Goal: Information Seeking & Learning: Learn about a topic

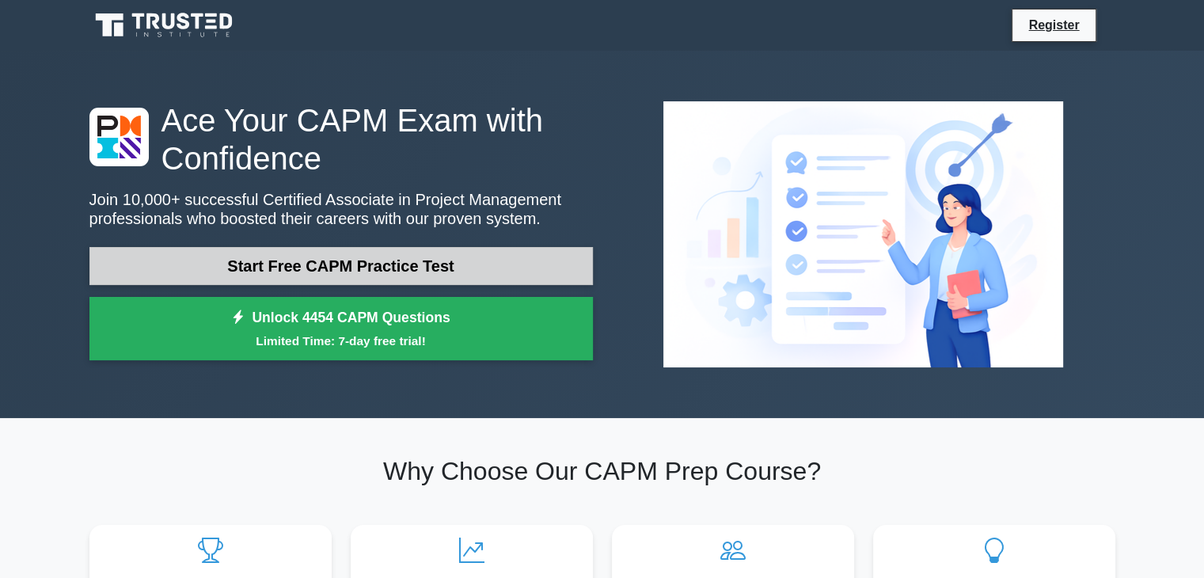
click at [302, 262] on link "Start Free CAPM Practice Test" at bounding box center [340, 266] width 503 height 38
click at [239, 260] on link "Start Free CAPM Practice Test" at bounding box center [340, 266] width 503 height 38
click at [244, 279] on link "Start Free CAPM Practice Test" at bounding box center [340, 266] width 503 height 38
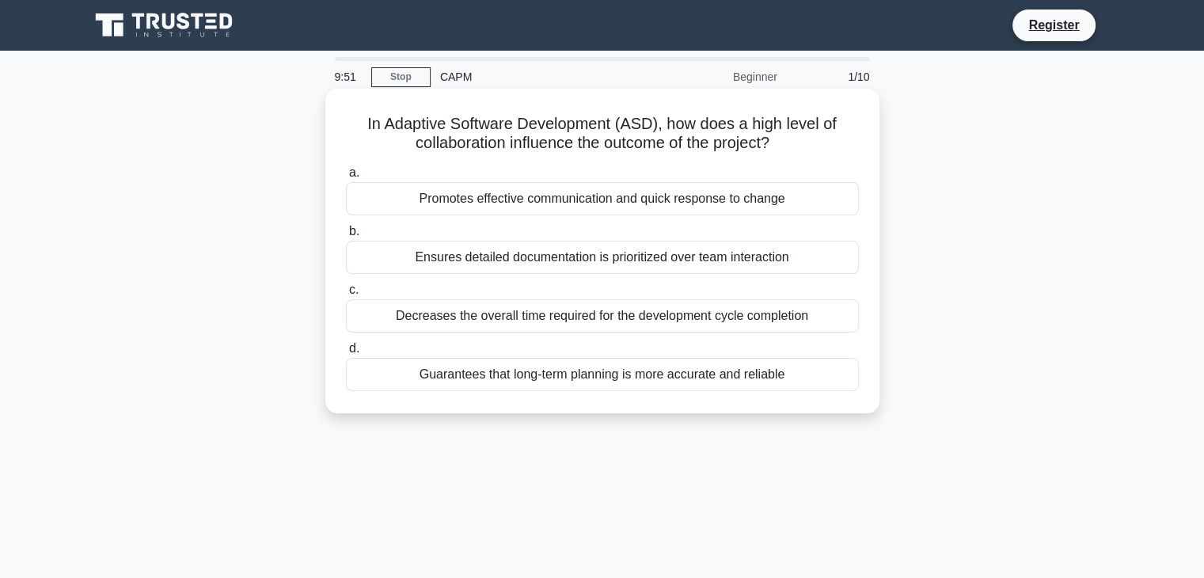
click at [527, 196] on div "Promotes effective communication and quick response to change" at bounding box center [602, 198] width 513 height 33
click at [346, 178] on input "a. Promotes effective communication and quick response to change" at bounding box center [346, 173] width 0 height 10
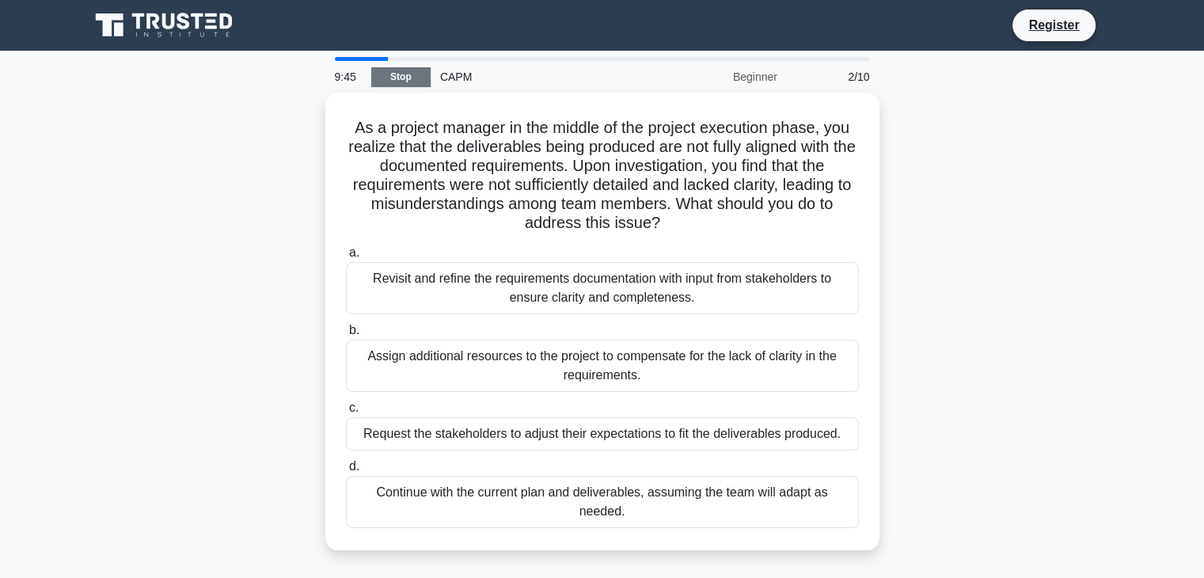
click at [378, 82] on link "Stop" at bounding box center [400, 77] width 59 height 20
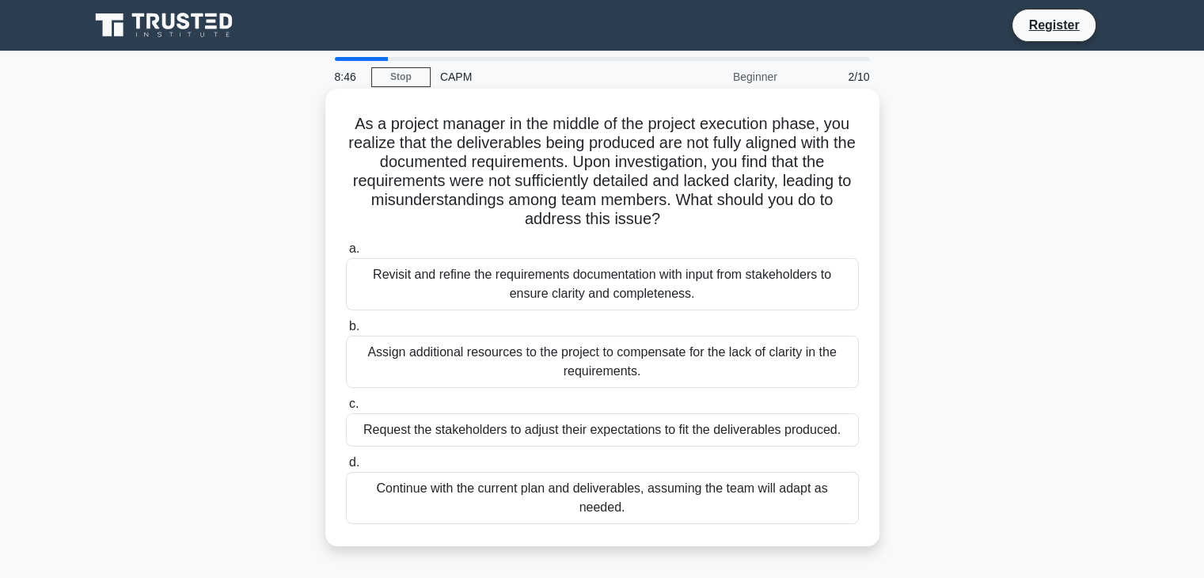
click at [429, 296] on div "Revisit and refine the requirements documentation with input from stakeholders …" at bounding box center [602, 284] width 513 height 52
click at [346, 254] on input "a. Revisit and refine the requirements documentation with input from stakeholde…" at bounding box center [346, 249] width 0 height 10
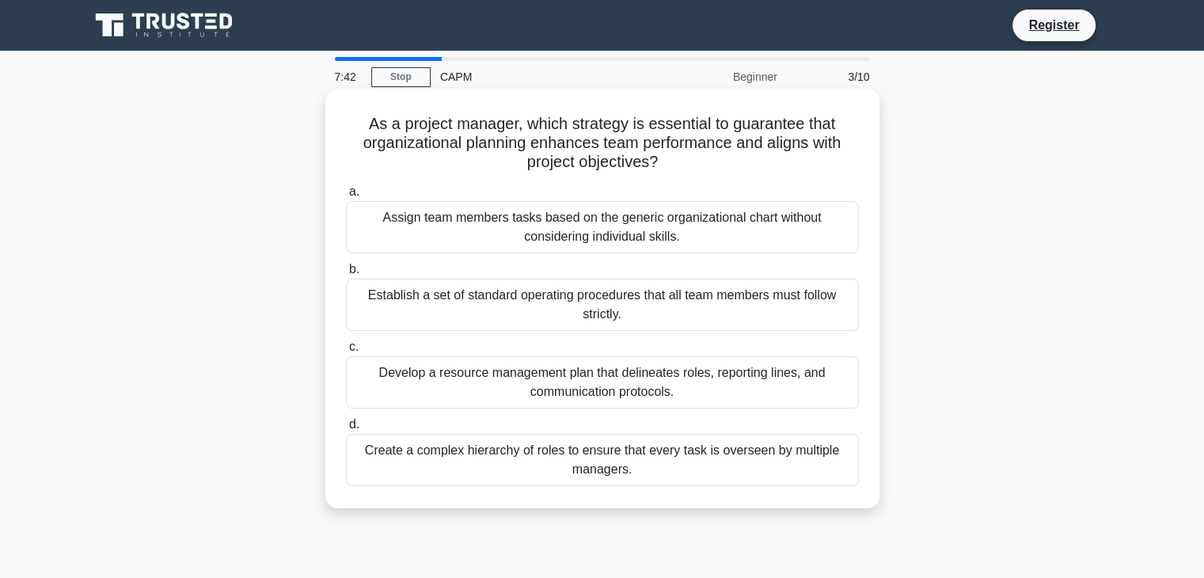
click at [531, 382] on div "Develop a resource management plan that delineates roles, reporting lines, and …" at bounding box center [602, 382] width 513 height 52
click at [346, 352] on input "c. Develop a resource management plan that delineates roles, reporting lines, a…" at bounding box center [346, 347] width 0 height 10
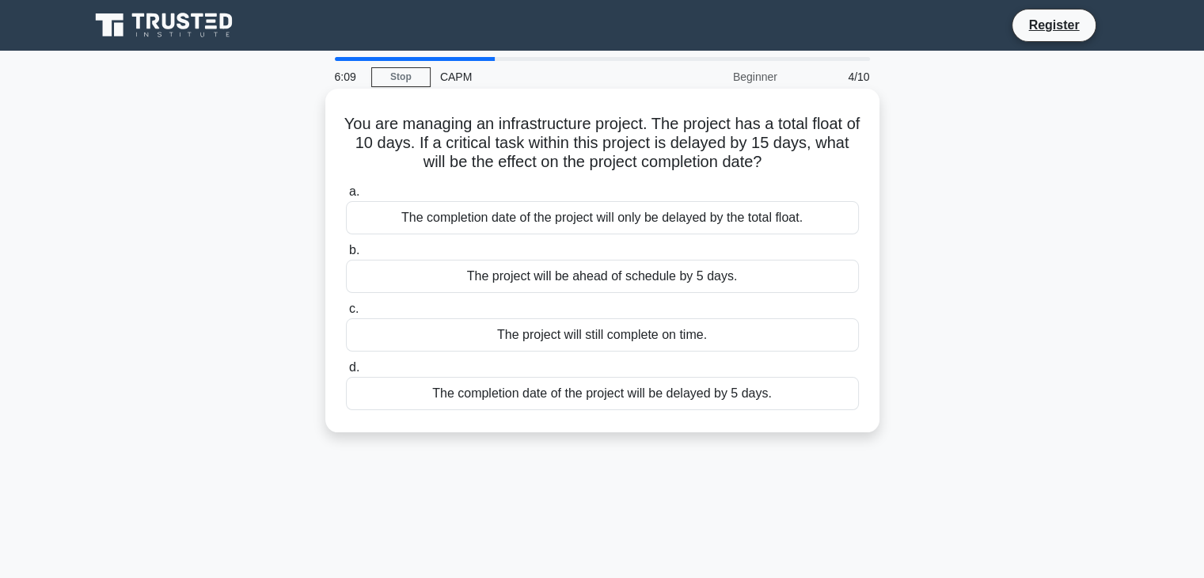
click at [668, 389] on div "The completion date of the project will be delayed by 5 days." at bounding box center [602, 393] width 513 height 33
click at [346, 373] on input "d. The completion date of the project will be delayed by 5 days." at bounding box center [346, 368] width 0 height 10
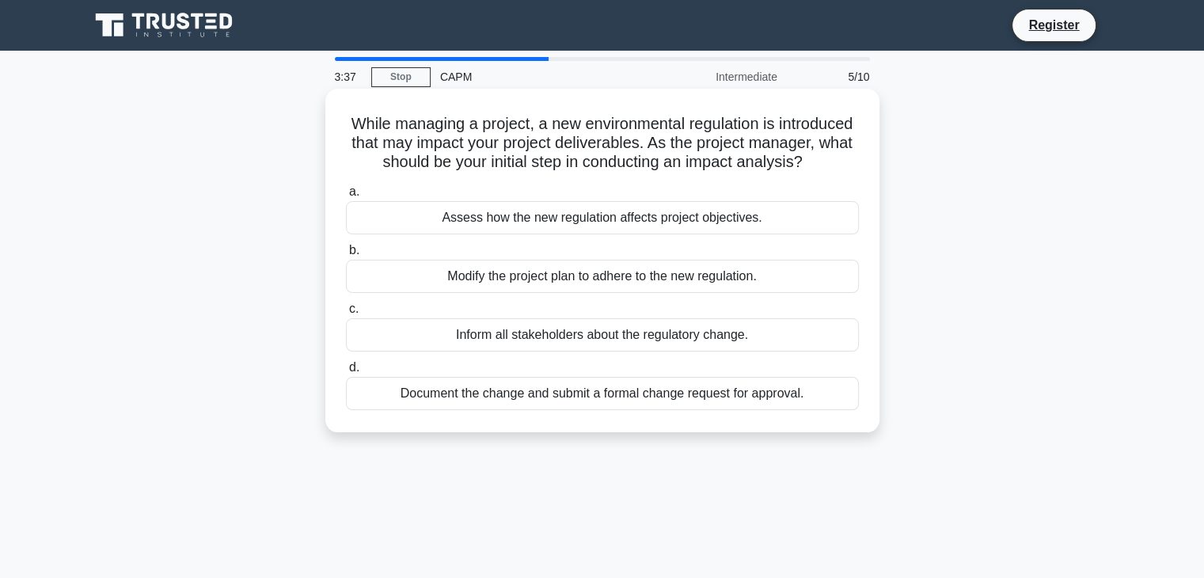
click at [483, 410] on div "Document the change and submit a formal change request for approval." at bounding box center [602, 393] width 513 height 33
click at [346, 373] on input "d. Document the change and submit a formal change request for approval." at bounding box center [346, 368] width 0 height 10
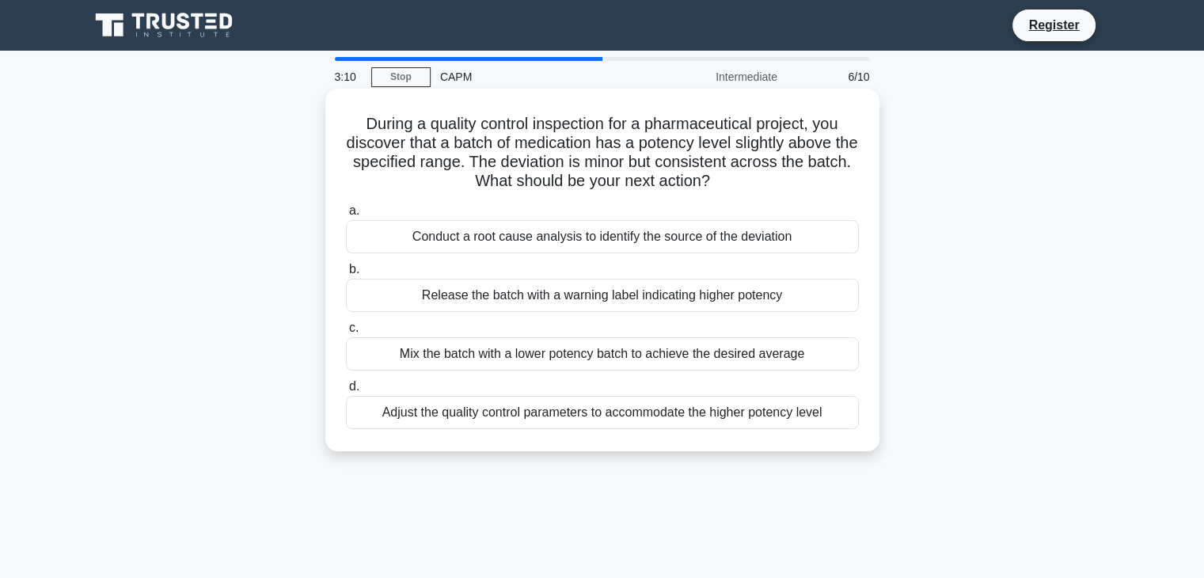
click at [501, 241] on div "Conduct a root cause analysis to identify the source of the deviation" at bounding box center [602, 236] width 513 height 33
click at [346, 216] on input "a. Conduct a root cause analysis to identify the source of the deviation" at bounding box center [346, 211] width 0 height 10
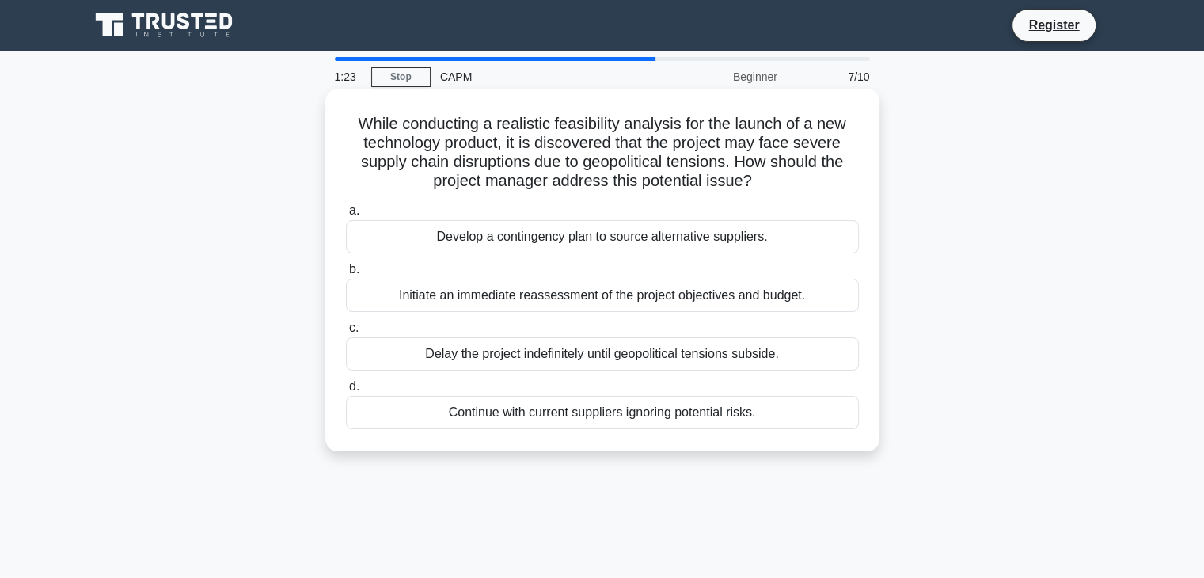
click at [528, 230] on div "Develop a contingency plan to source alternative suppliers." at bounding box center [602, 236] width 513 height 33
click at [346, 216] on input "a. Develop a contingency plan to source alternative suppliers." at bounding box center [346, 211] width 0 height 10
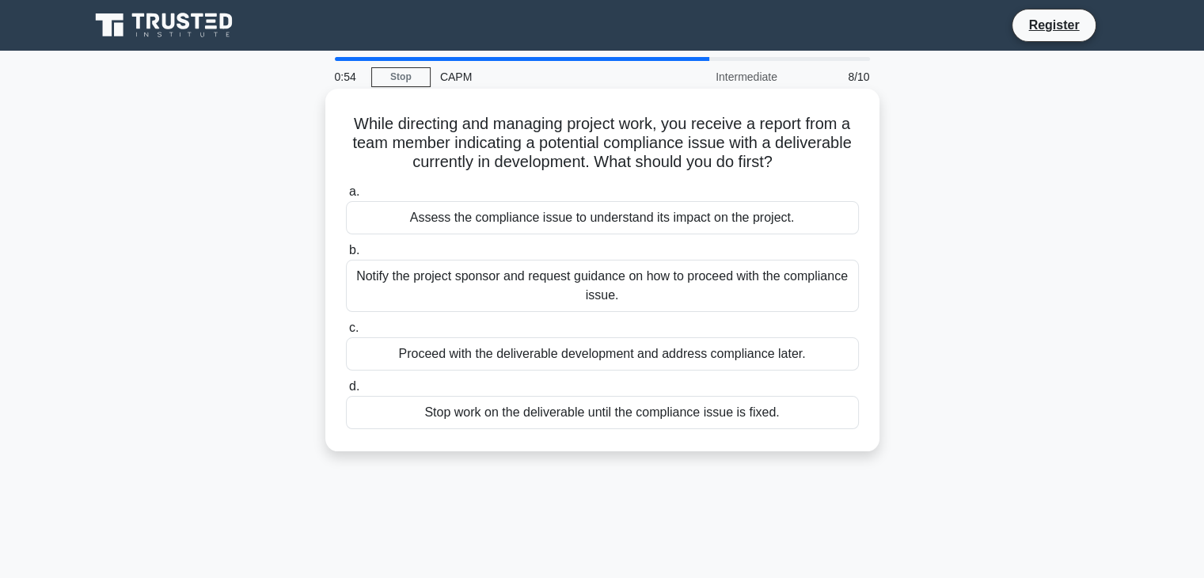
click at [570, 222] on div "Assess the compliance issue to understand its impact on the project." at bounding box center [602, 217] width 513 height 33
click at [346, 197] on input "a. Assess the compliance issue to understand its impact on the project." at bounding box center [346, 192] width 0 height 10
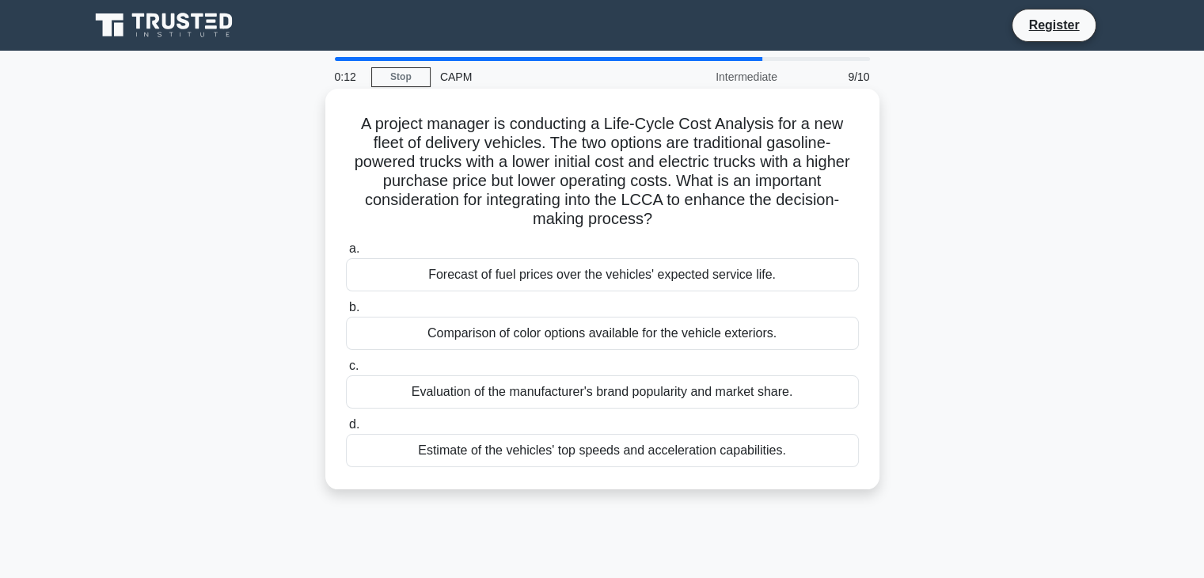
click at [591, 289] on div "Forecast of fuel prices over the vehicles' expected service life." at bounding box center [602, 274] width 513 height 33
click at [346, 254] on input "a. Forecast of fuel prices over the vehicles' expected service life." at bounding box center [346, 249] width 0 height 10
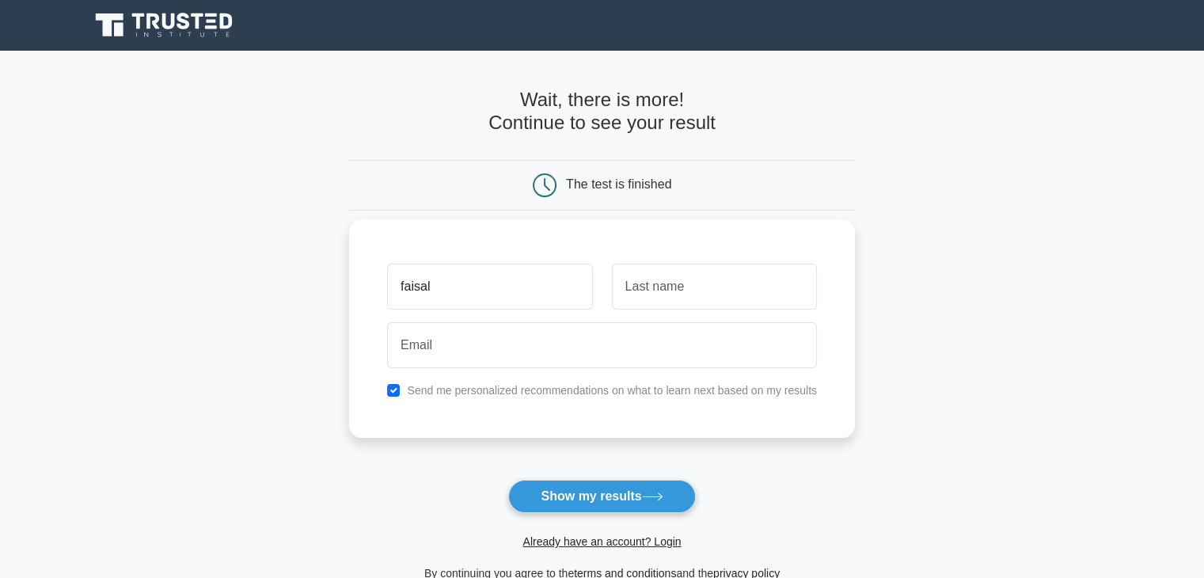
type input "faisal"
type input "Mirza"
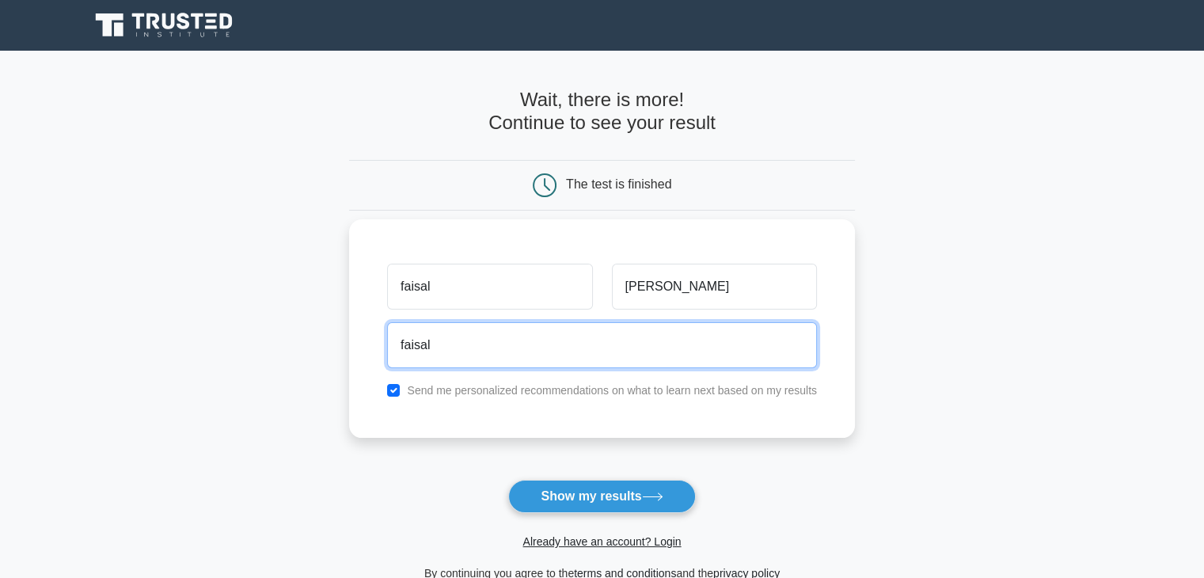
click at [564, 344] on input "faisal" at bounding box center [602, 345] width 430 height 46
type input "faisal.mirza125@gmail.com"
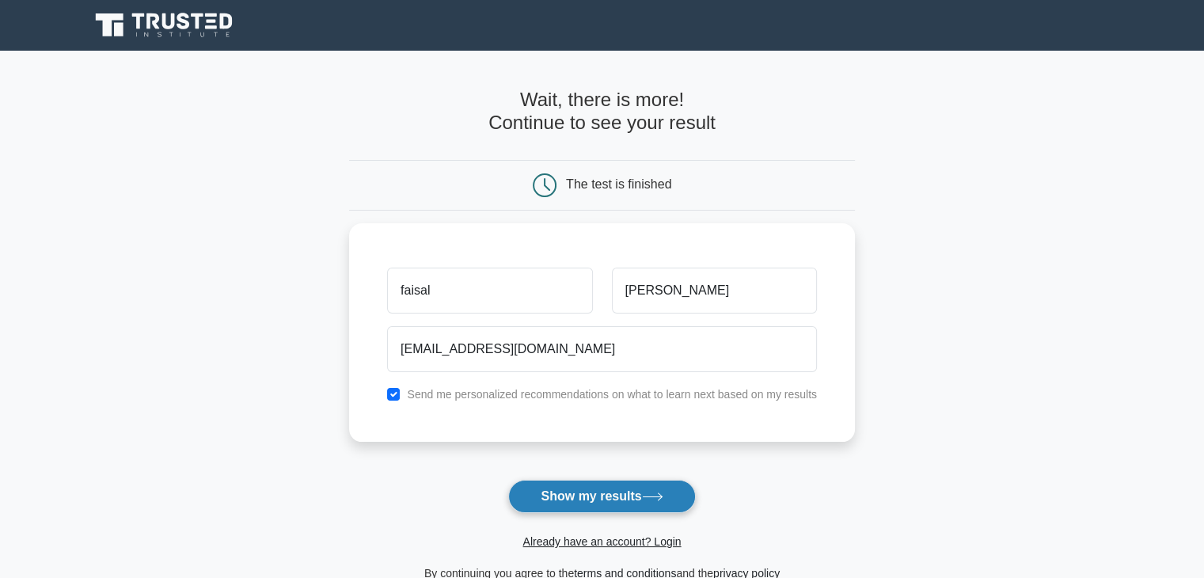
click at [605, 479] on form "Wait, there is more! Continue to see your result The test is finished faisal Mi…" at bounding box center [602, 336] width 506 height 494
click at [607, 491] on button "Show my results" at bounding box center [601, 496] width 187 height 33
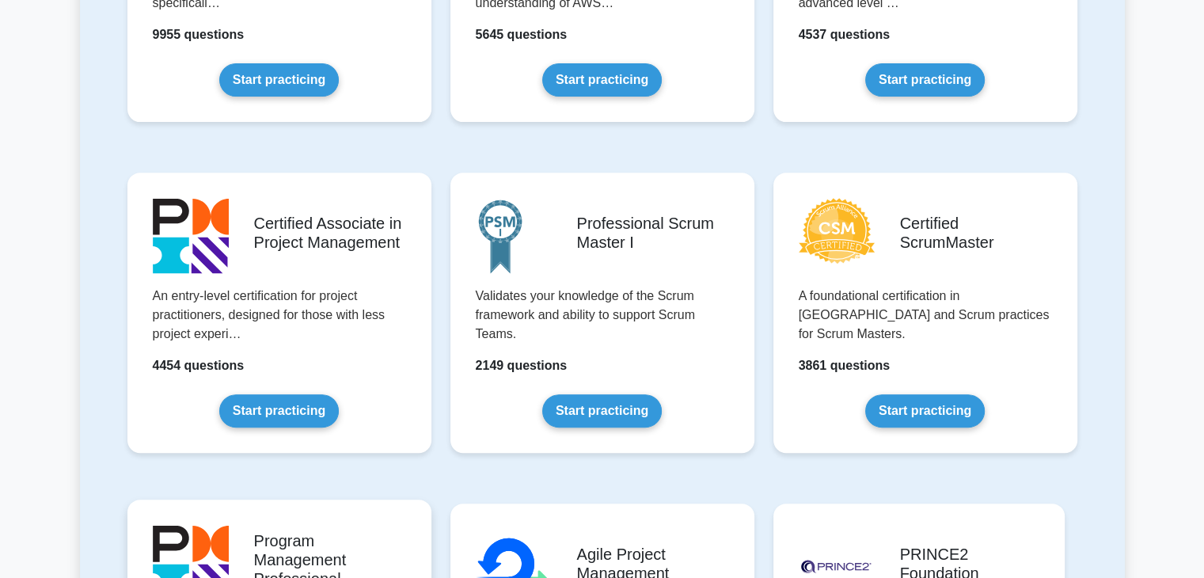
scroll to position [475, 0]
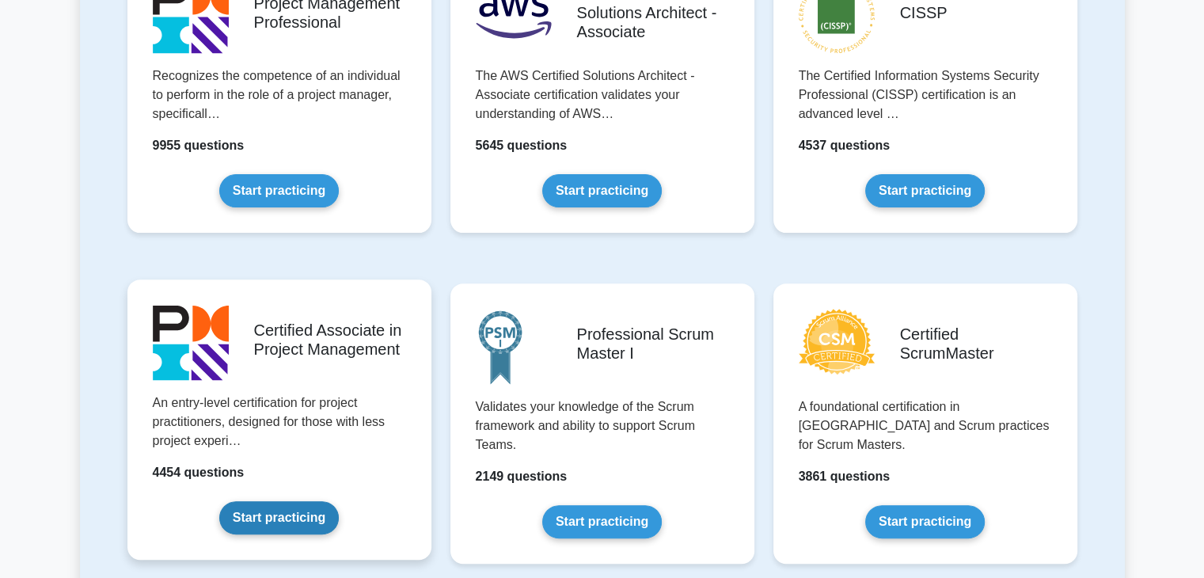
click at [252, 516] on link "Start practicing" at bounding box center [279, 517] width 120 height 33
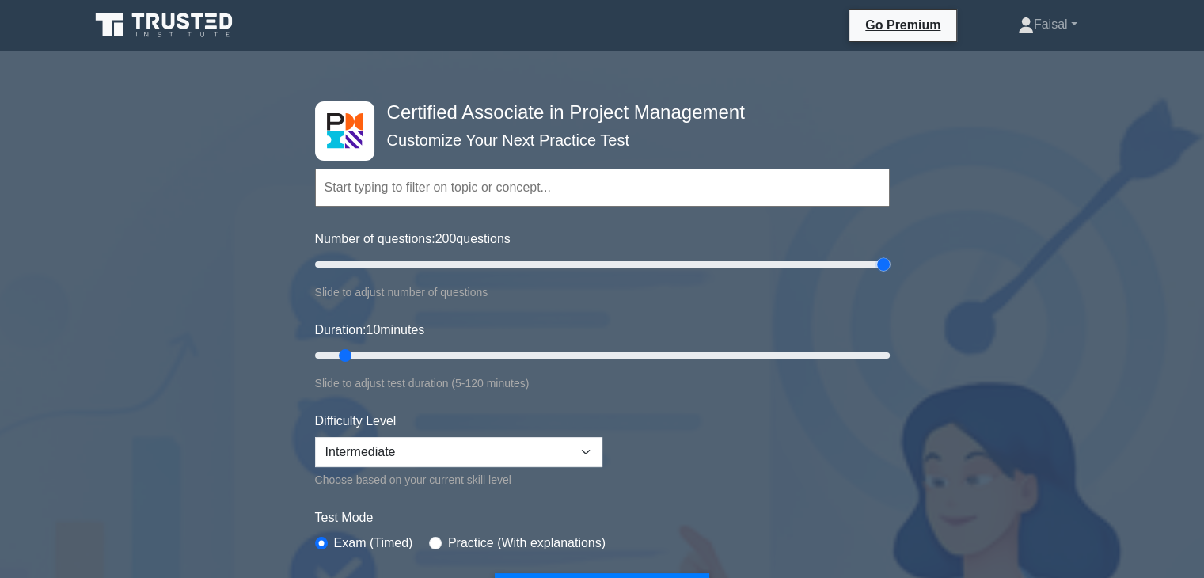
drag, startPoint x: 336, startPoint y: 264, endPoint x: 759, endPoint y: 338, distance: 429.2
click at [890, 274] on input "Number of questions: 200 questions" at bounding box center [602, 264] width 575 height 19
drag, startPoint x: 878, startPoint y: 265, endPoint x: 338, endPoint y: 271, distance: 539.9
type input "10"
click at [338, 271] on input "Number of questions: 10 questions" at bounding box center [602, 264] width 575 height 19
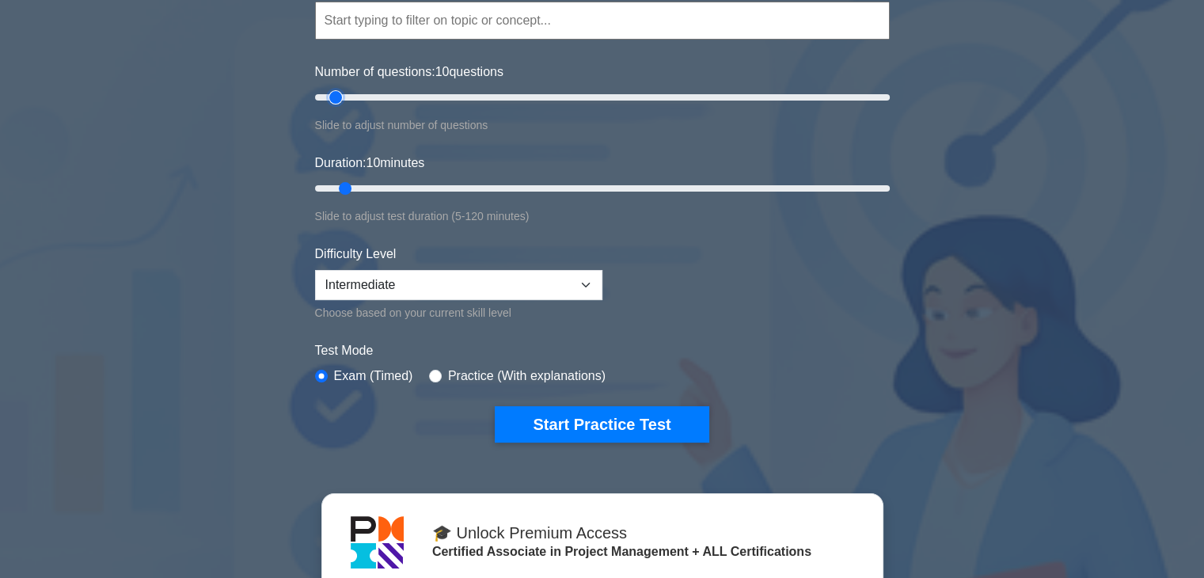
scroll to position [317, 0]
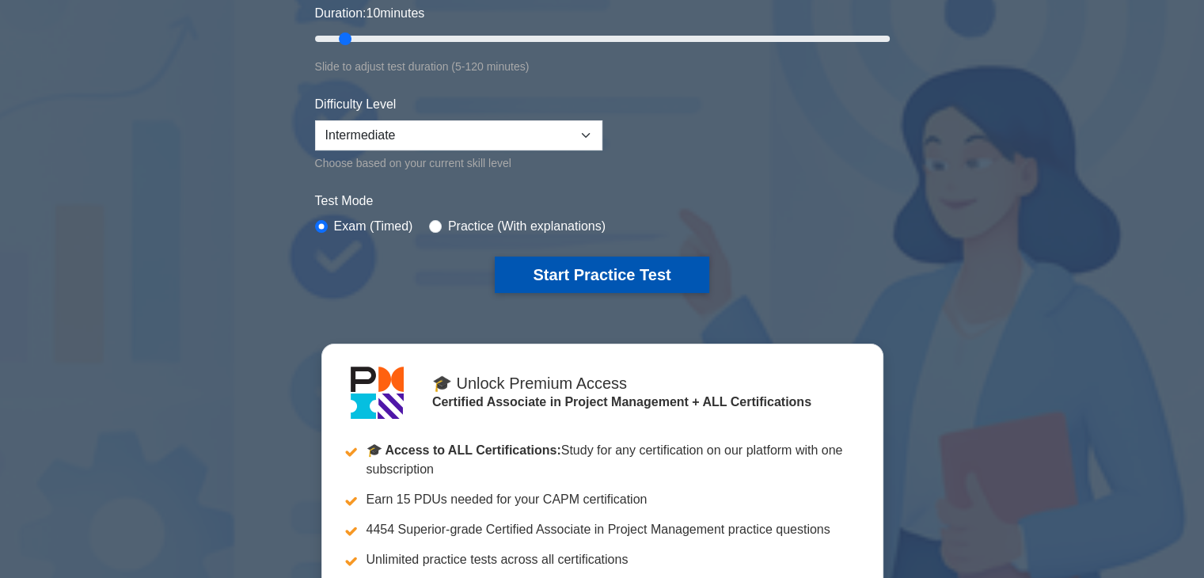
click at [580, 270] on button "Start Practice Test" at bounding box center [602, 274] width 214 height 36
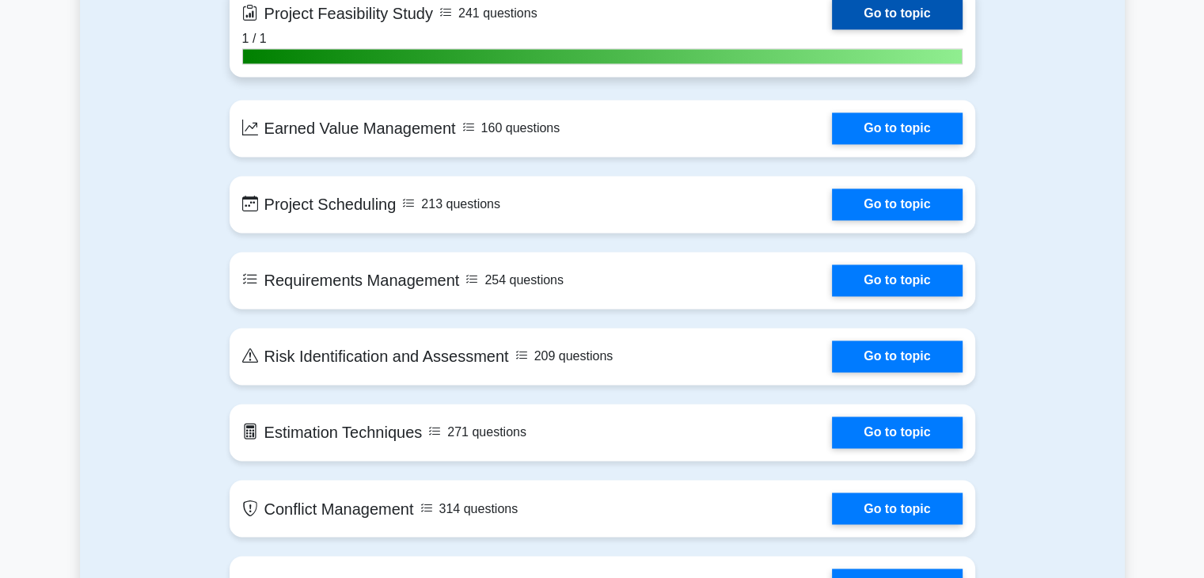
scroll to position [2375, 0]
